Goal: Navigation & Orientation: Find specific page/section

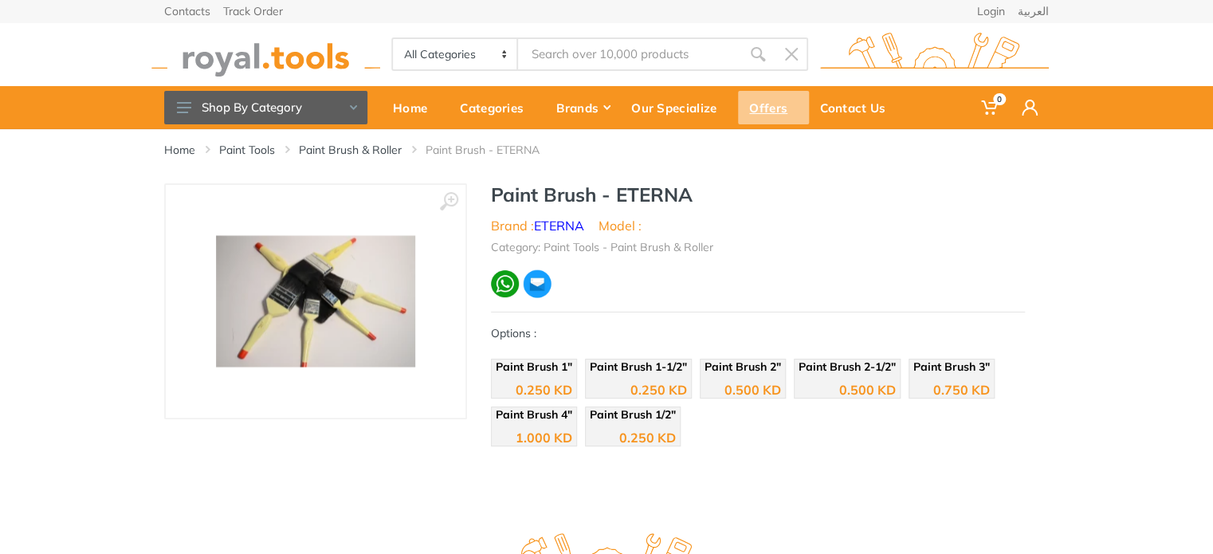
click at [753, 104] on div "Offers" at bounding box center [773, 107] width 71 height 33
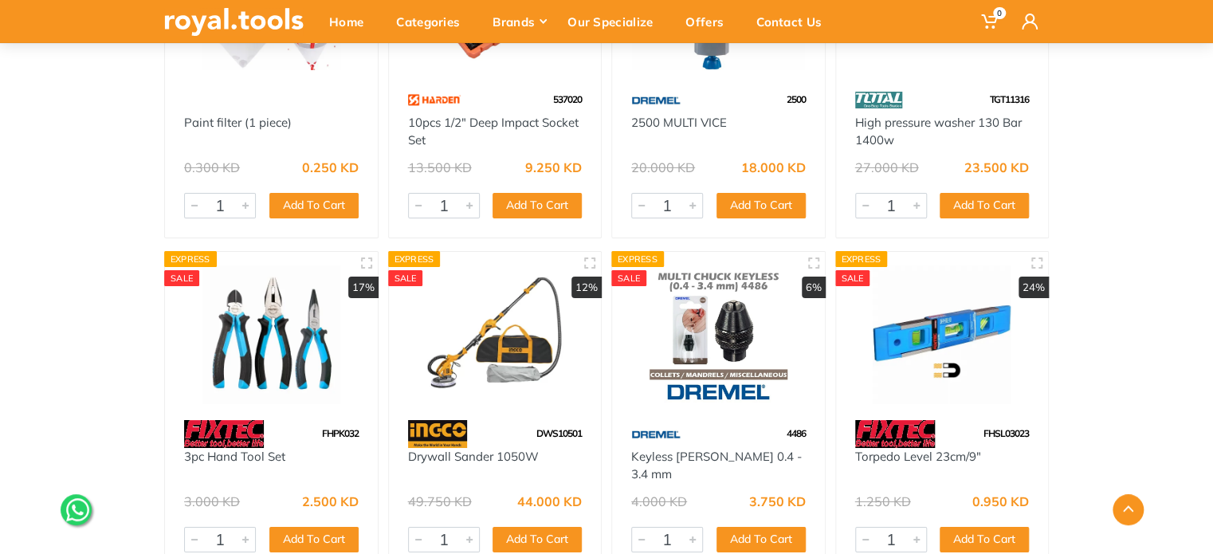
scroll to position [17138, 0]
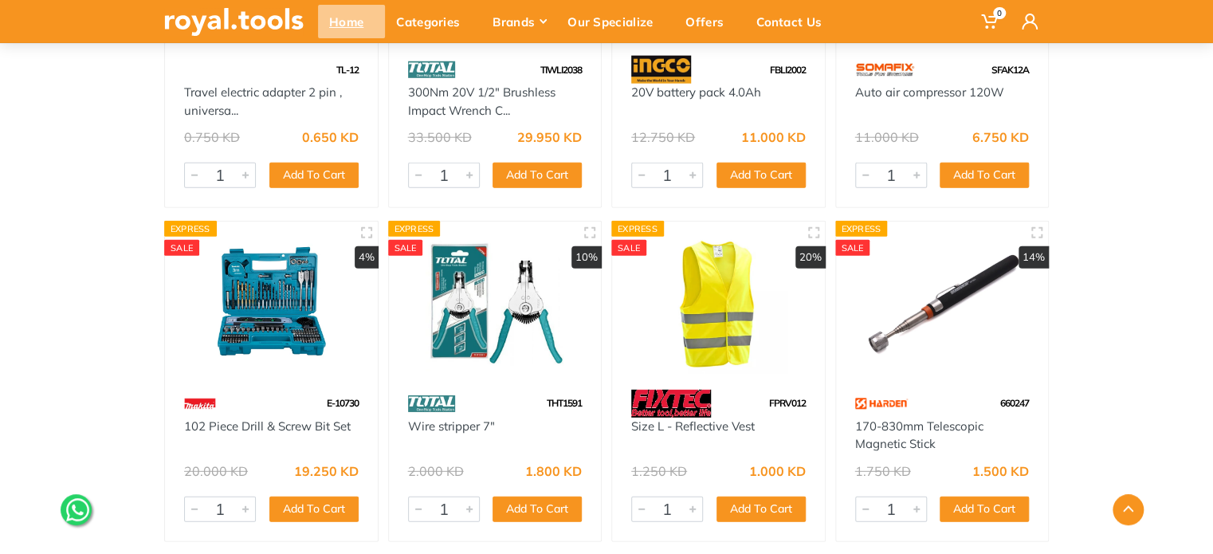
click at [356, 24] on div "Home" at bounding box center [351, 21] width 67 height 33
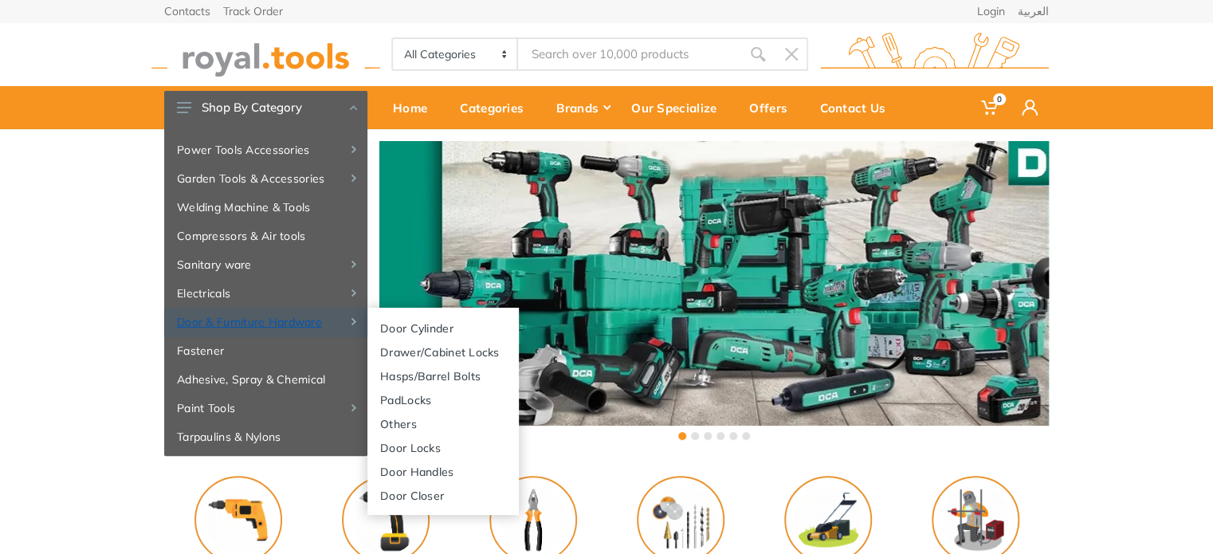
scroll to position [159, 0]
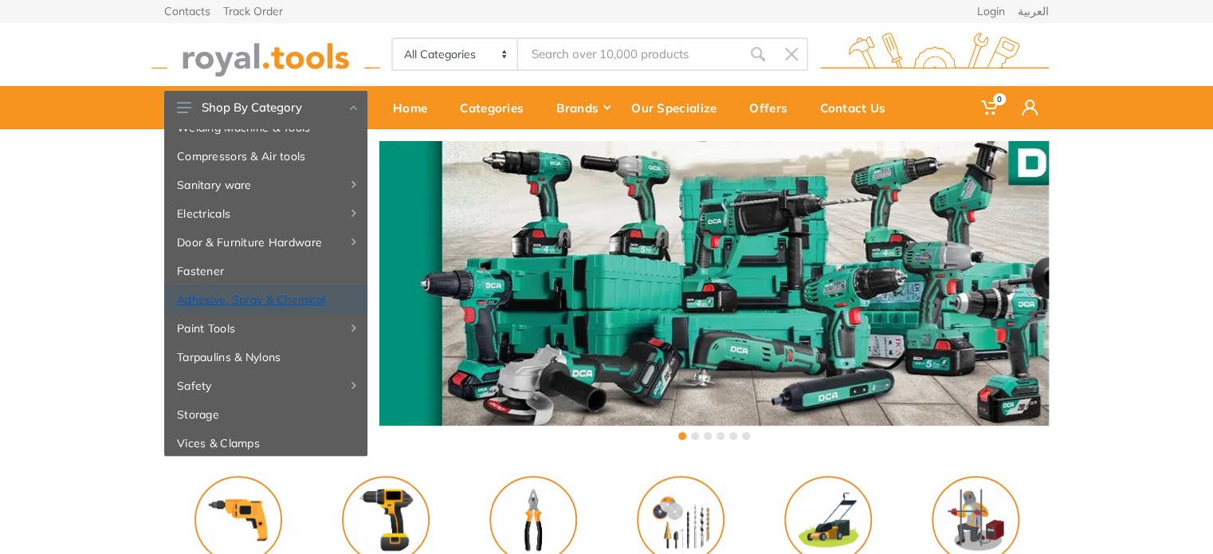
click at [250, 305] on link "Adhesive, Spray & Chemical" at bounding box center [265, 299] width 203 height 29
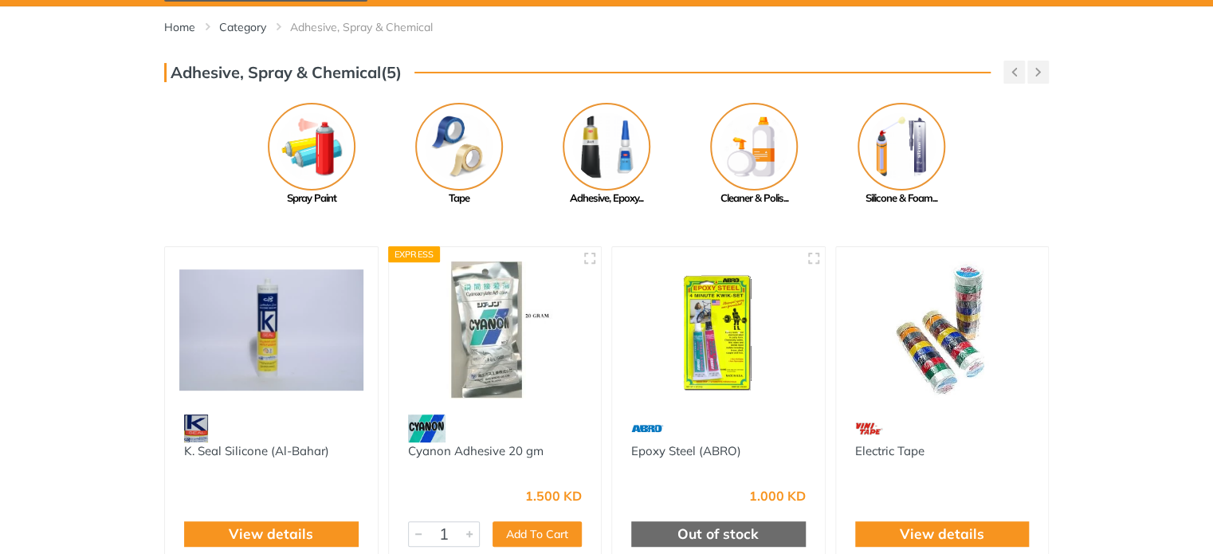
scroll to position [80, 0]
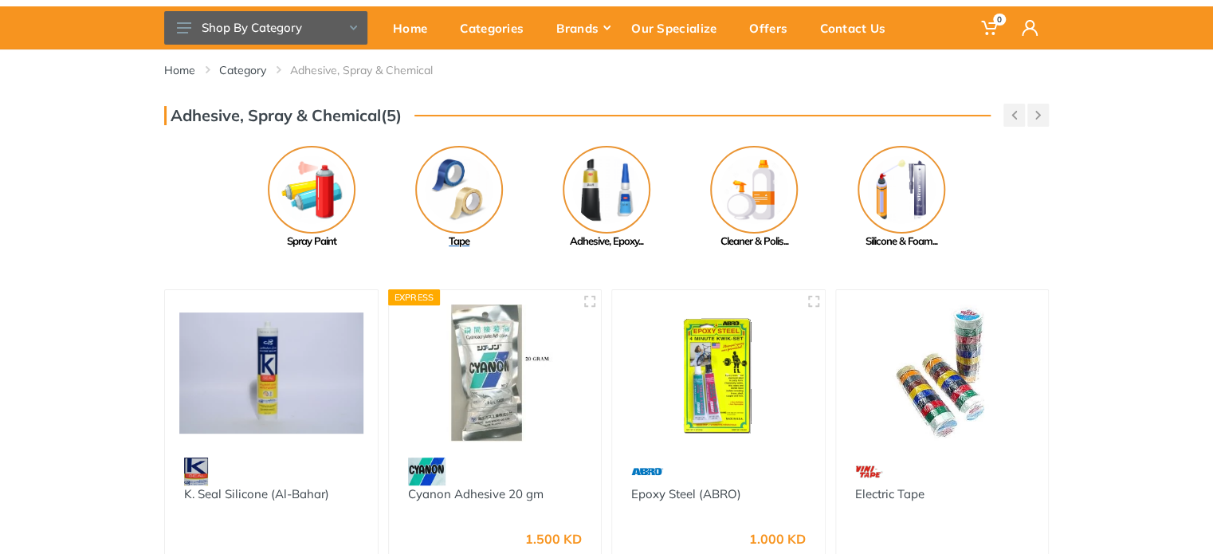
click at [444, 201] on img at bounding box center [459, 190] width 88 height 88
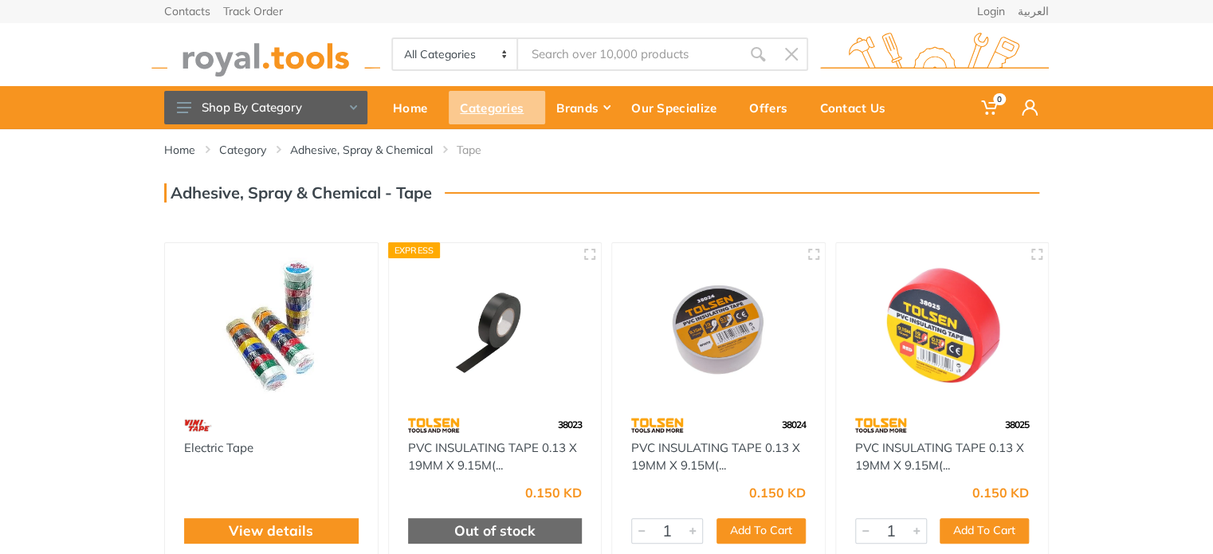
click at [497, 104] on div "Categories" at bounding box center [497, 107] width 96 height 33
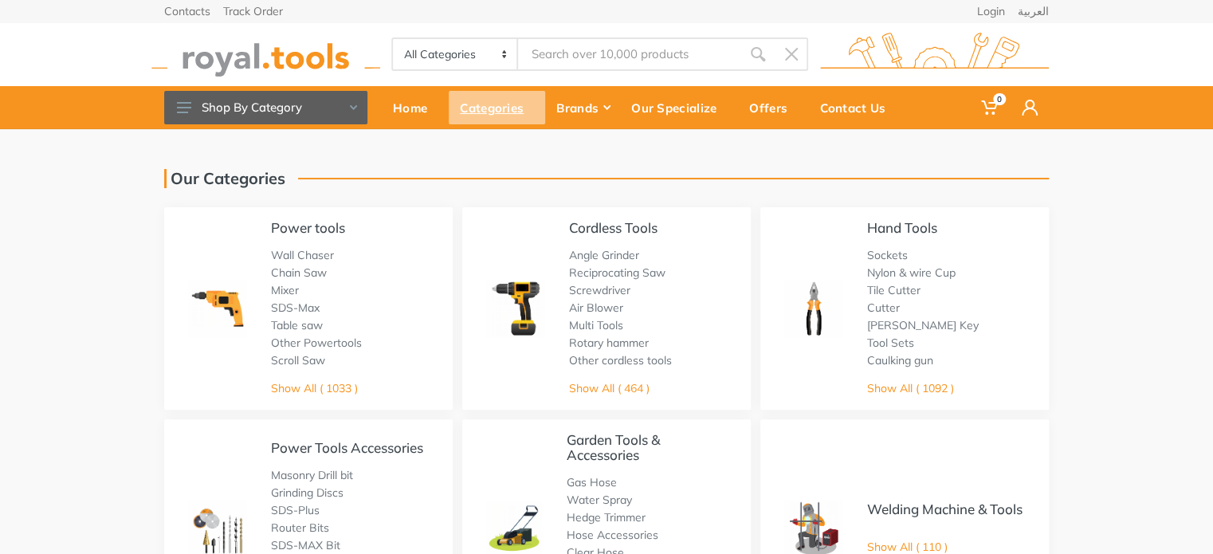
click at [501, 108] on div "Categories" at bounding box center [497, 107] width 96 height 33
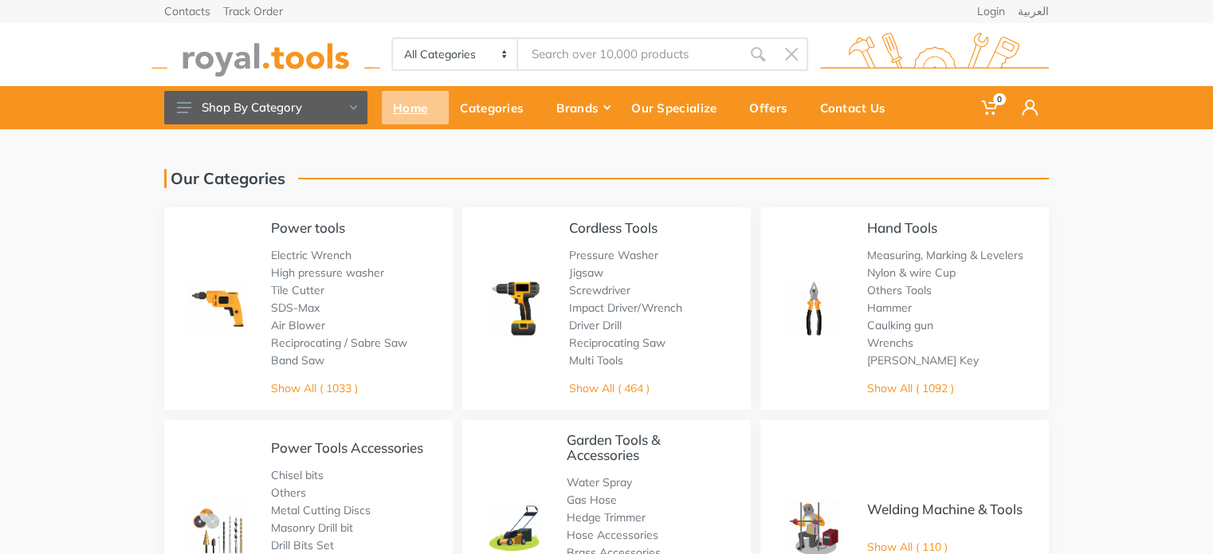
click at [422, 113] on div "Home" at bounding box center [415, 107] width 67 height 33
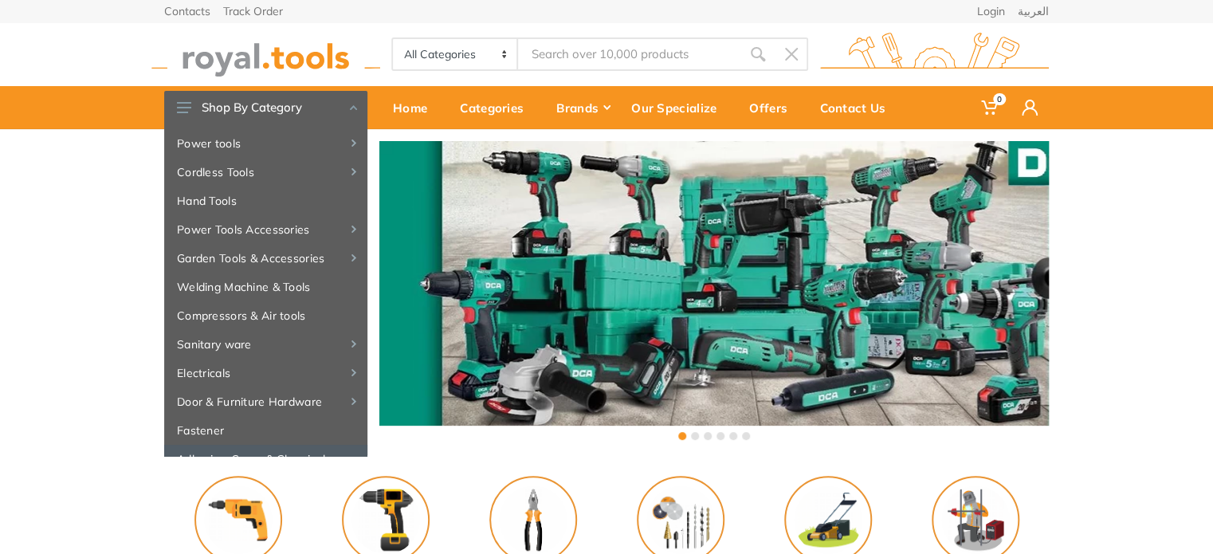
scroll to position [172, 0]
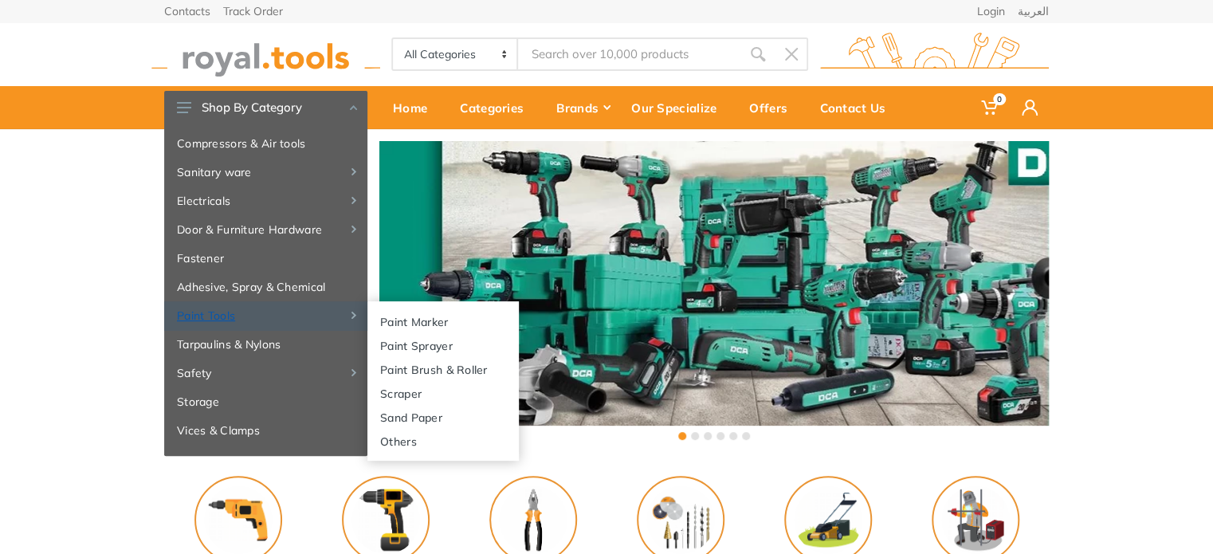
click at [209, 315] on link "Paint Tools" at bounding box center [265, 315] width 203 height 29
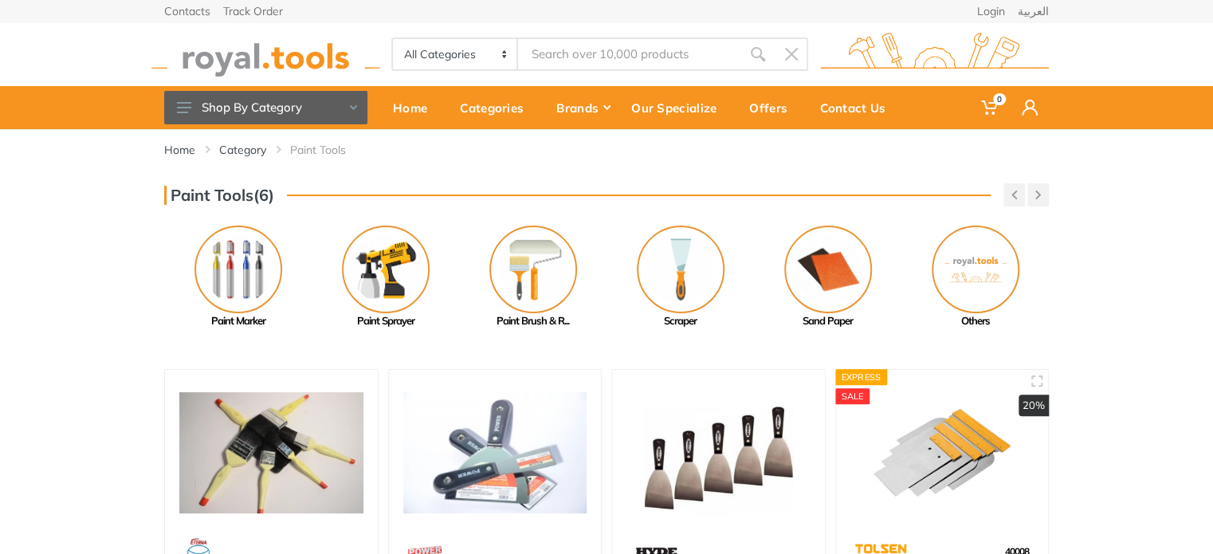
scroll to position [80, 0]
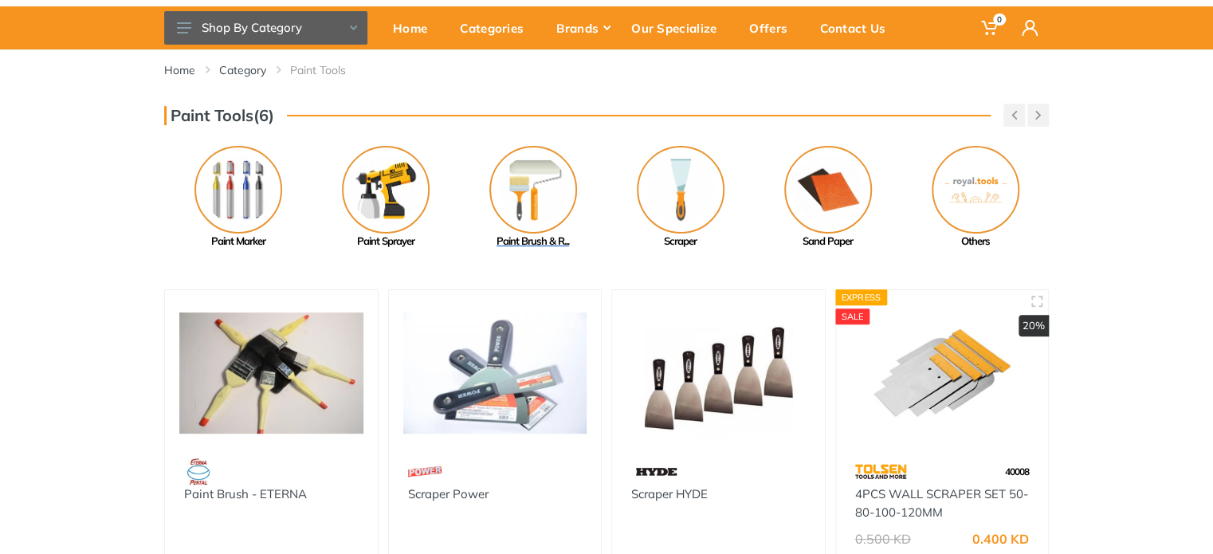
click at [542, 206] on img at bounding box center [533, 190] width 88 height 88
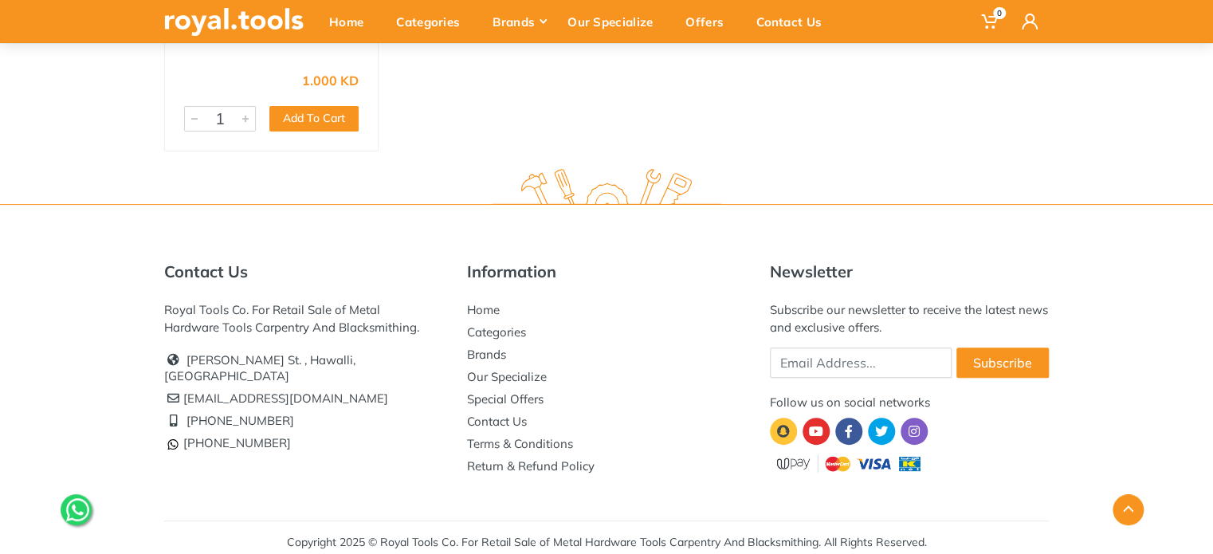
scroll to position [3092, 0]
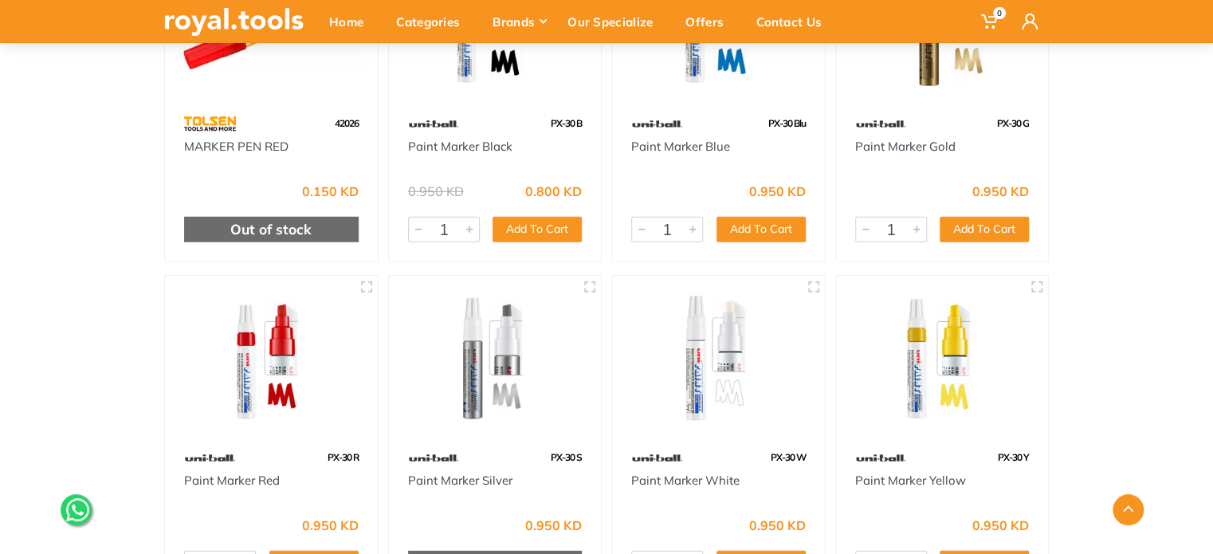
scroll to position [1674, 0]
